Goal: Information Seeking & Learning: Learn about a topic

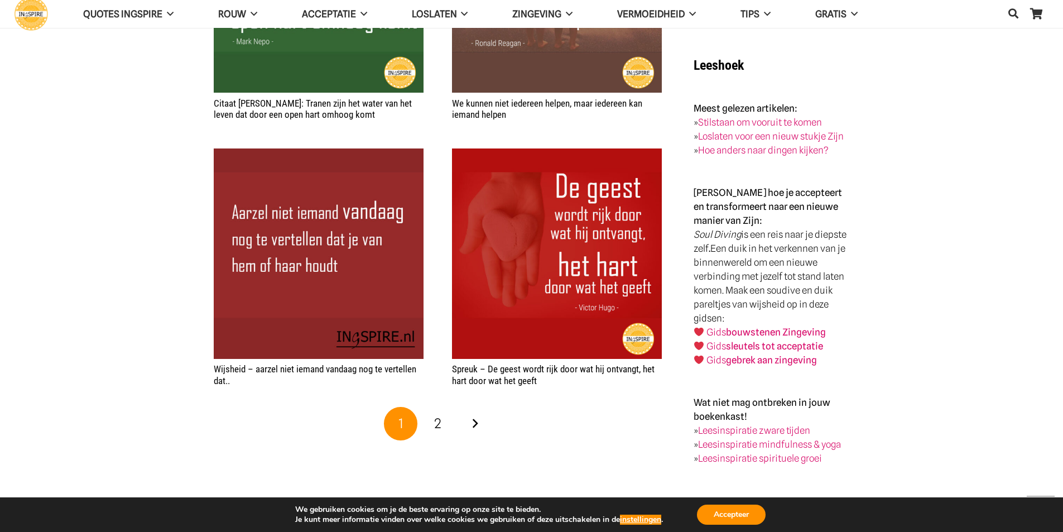
scroll to position [1729, 0]
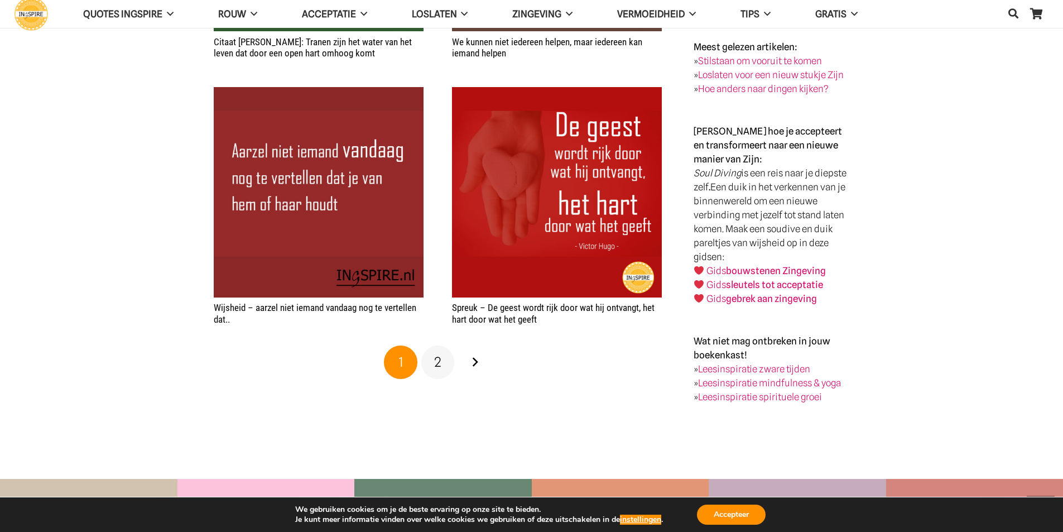
click at [435, 362] on span "2" at bounding box center [437, 362] width 7 height 16
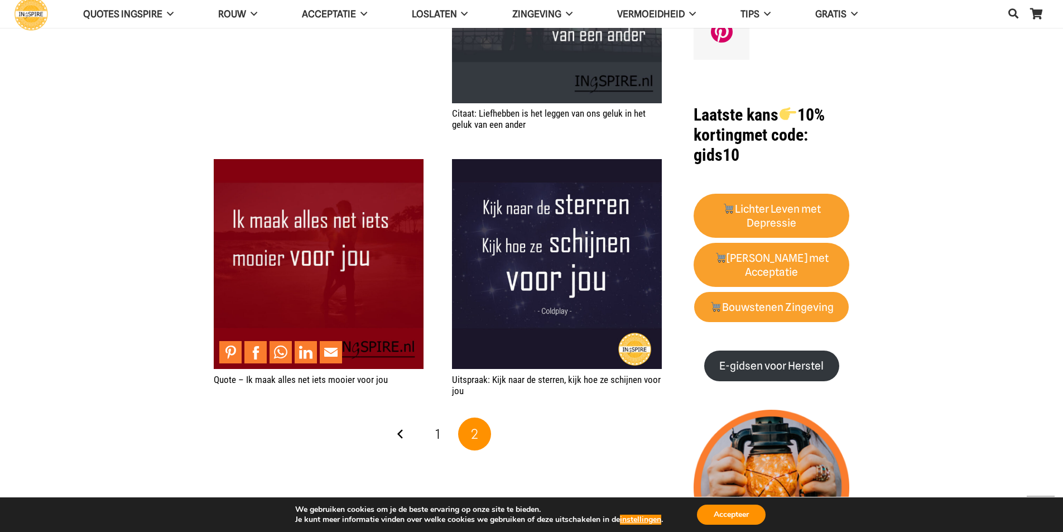
scroll to position [781, 0]
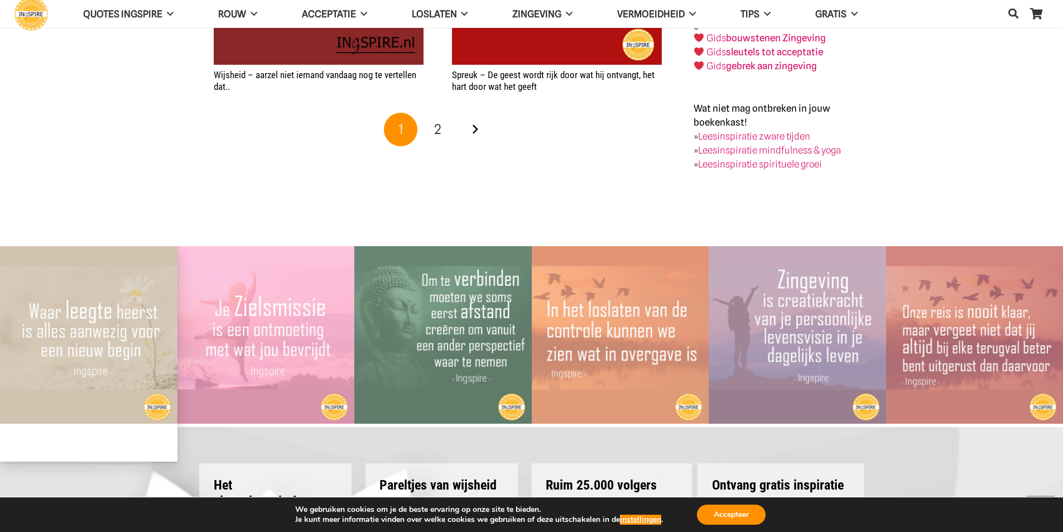
scroll to position [1799, 0]
